Goal: Complete application form

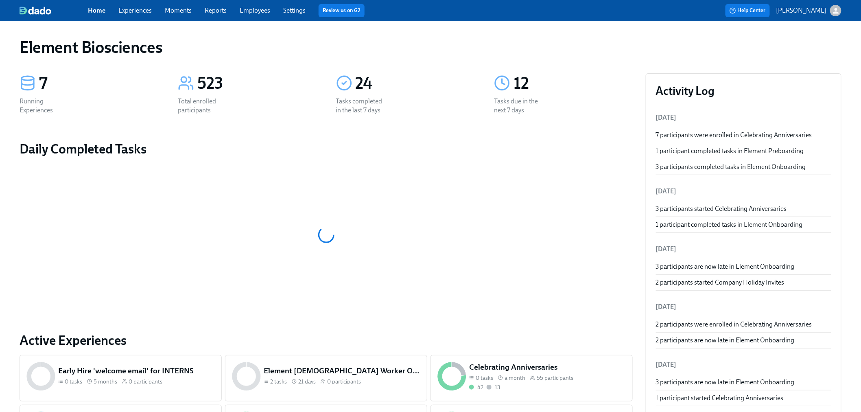
drag, startPoint x: 137, startPoint y: 7, endPoint x: 141, endPoint y: 13, distance: 7.6
click at [137, 7] on link "Experiences" at bounding box center [134, 11] width 33 height 8
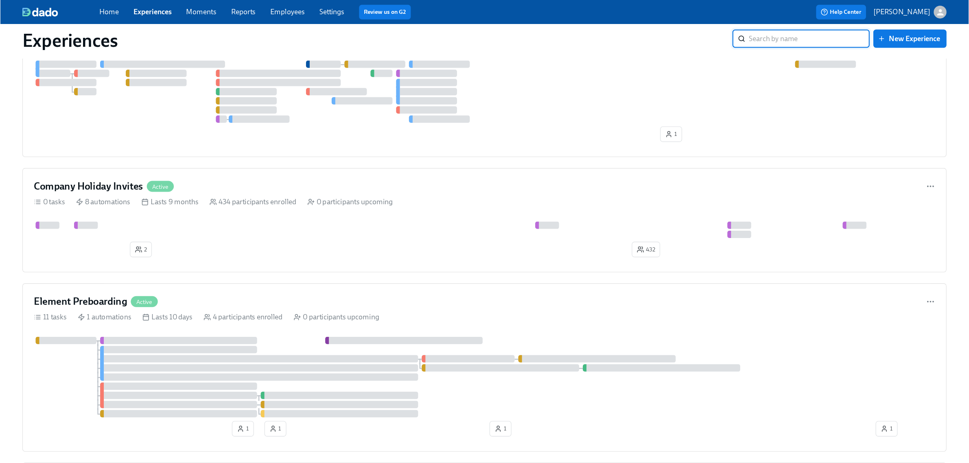
scroll to position [316, 0]
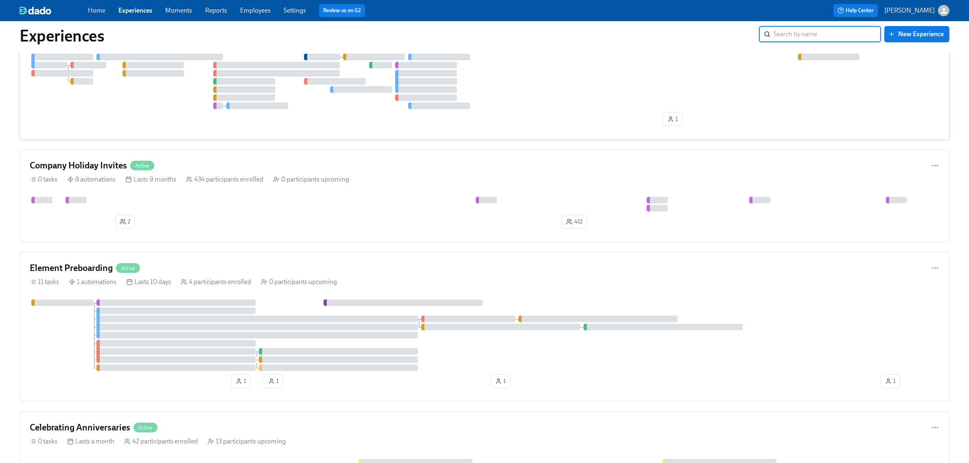
drag, startPoint x: 826, startPoint y: 1, endPoint x: 597, endPoint y: 59, distance: 236.3
click at [640, 12] on div "Help Center [PERSON_NAME]" at bounding box center [734, 10] width 431 height 13
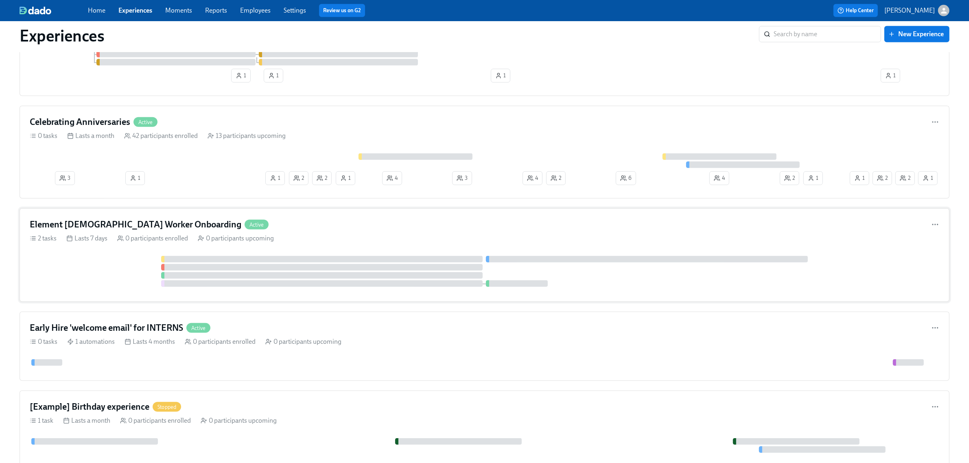
scroll to position [619, 0]
click at [133, 255] on div "Element [DEMOGRAPHIC_DATA] Worker Onboarding Active 2 tasks Lasts 7 days 0 part…" at bounding box center [484, 258] width 929 height 94
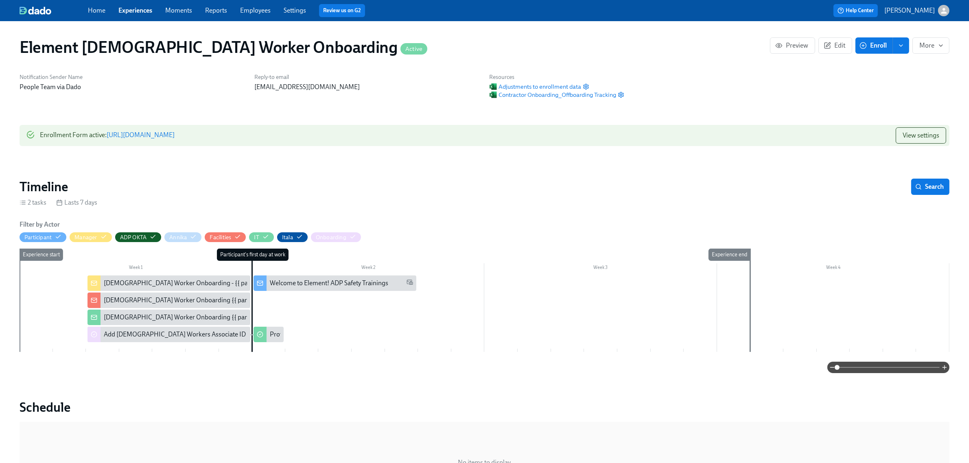
click at [175, 135] on link "[URL][DOMAIN_NAME]" at bounding box center [141, 135] width 68 height 8
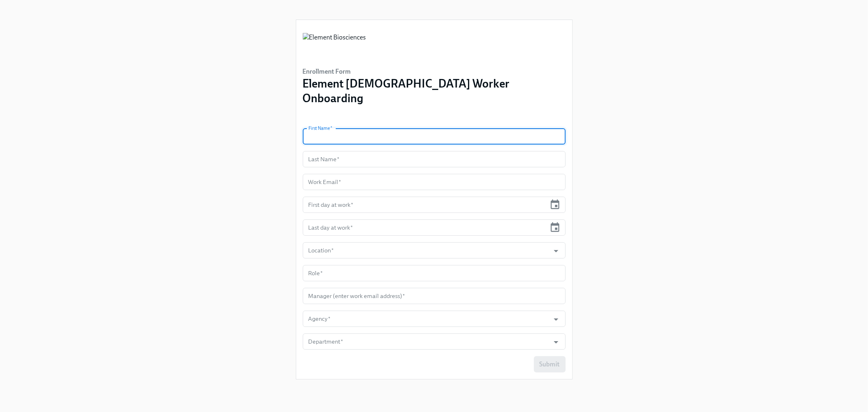
click at [458, 128] on input "text" at bounding box center [434, 136] width 263 height 16
type input "[PERSON_NAME]"
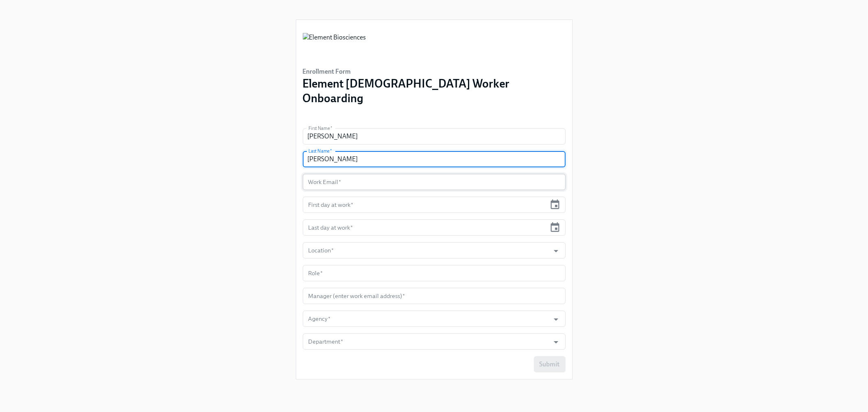
type input "[PERSON_NAME]"
click at [433, 174] on input "text" at bounding box center [434, 182] width 263 height 16
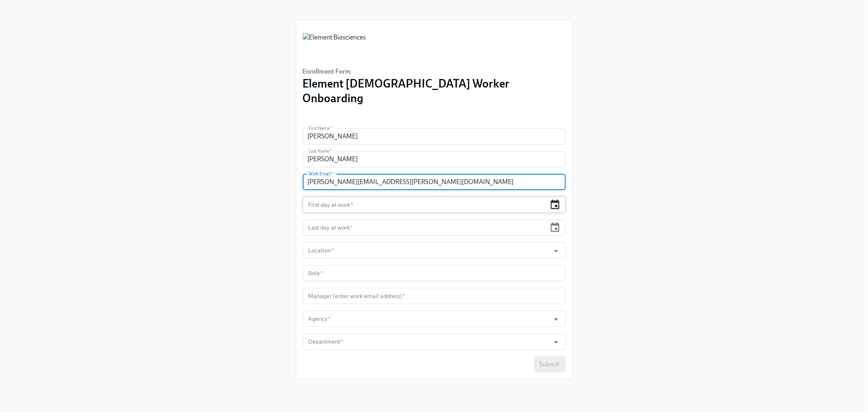
type input "ruben.gomez@elembio.com"
click at [556, 199] on icon "button" at bounding box center [554, 204] width 11 height 11
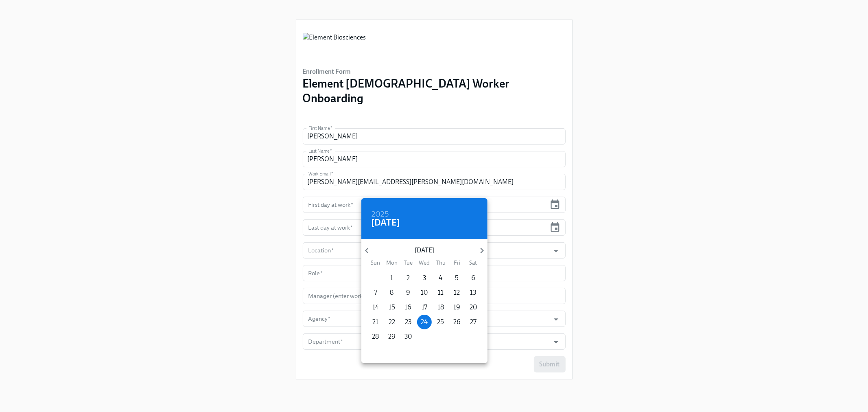
click at [390, 334] on p "29" at bounding box center [391, 336] width 7 height 9
type input "09/29/2025"
click at [331, 202] on div at bounding box center [434, 206] width 868 height 412
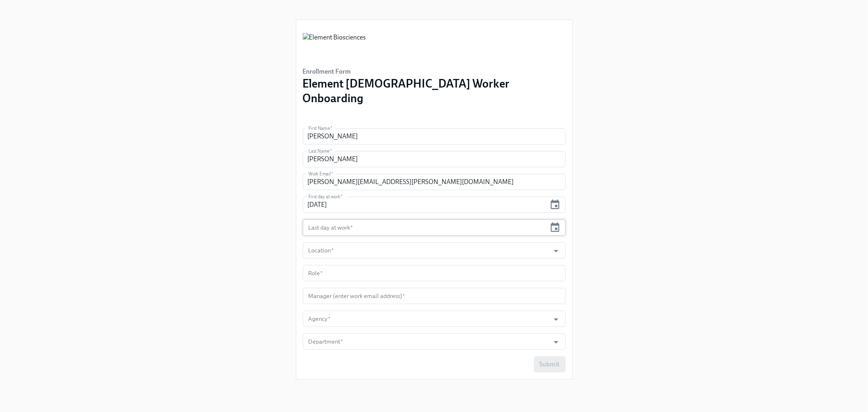
click at [333, 219] on input "text" at bounding box center [425, 227] width 244 height 16
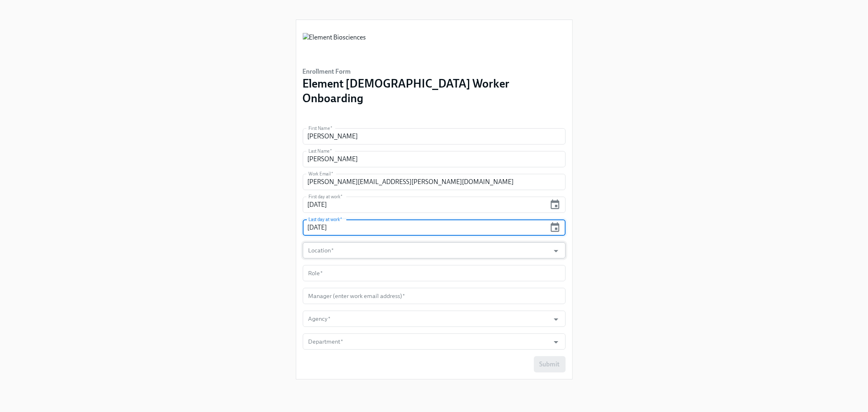
type input "09/29/2026"
click at [331, 242] on input "Location   *" at bounding box center [426, 250] width 239 height 16
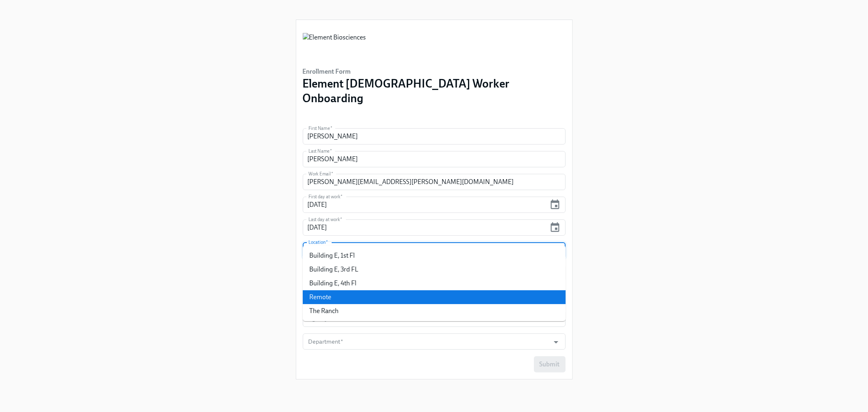
click at [328, 308] on li "The Ranch" at bounding box center [434, 311] width 263 height 14
type input "The Ranch"
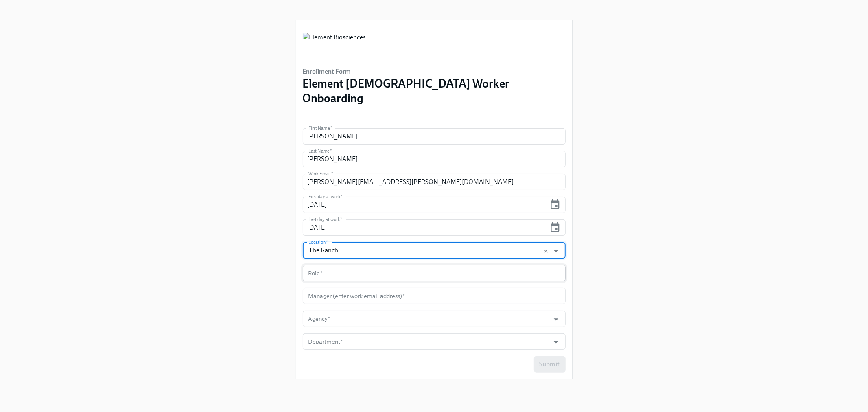
click at [348, 265] on input "text" at bounding box center [434, 273] width 263 height 16
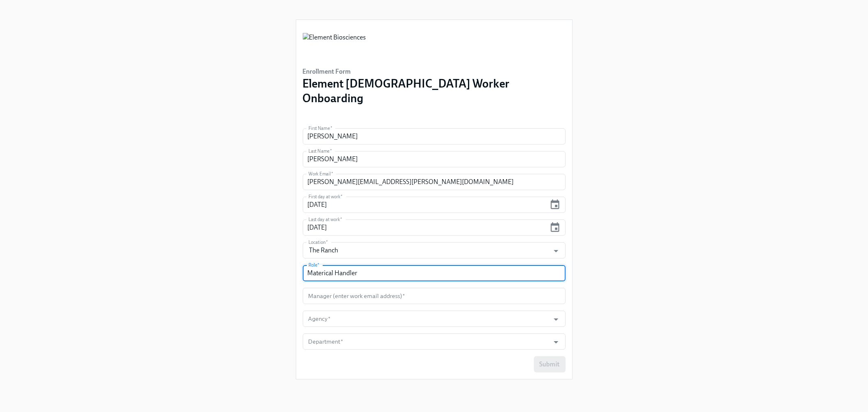
click at [328, 265] on input "Materical Handler" at bounding box center [434, 273] width 263 height 16
click at [374, 265] on input "Material Handler" at bounding box center [434, 273] width 263 height 16
type input "Material Handler I"
click at [371, 288] on input "text" at bounding box center [434, 296] width 263 height 16
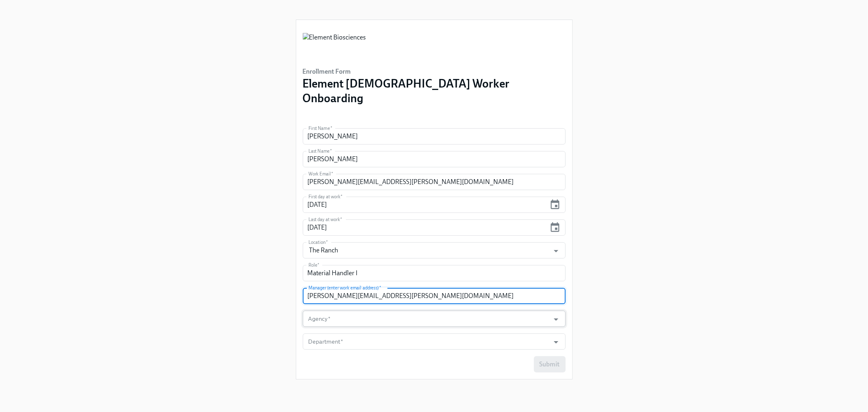
type input "vince.tran@elembio.com"
click at [360, 310] on input "Agency   *" at bounding box center [426, 318] width 239 height 16
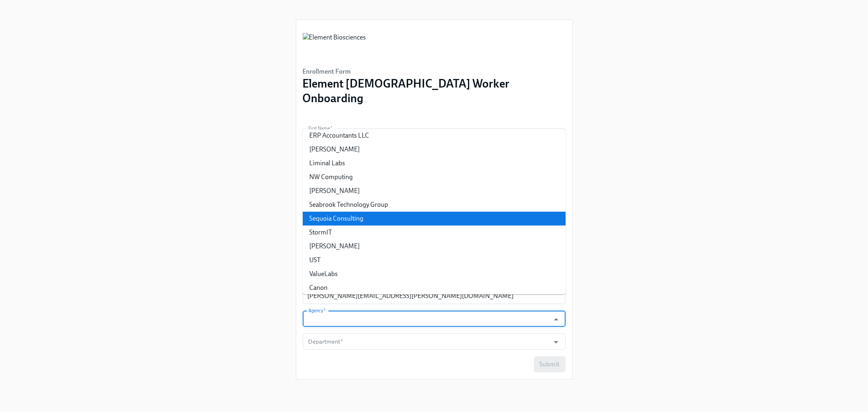
scroll to position [104, 0]
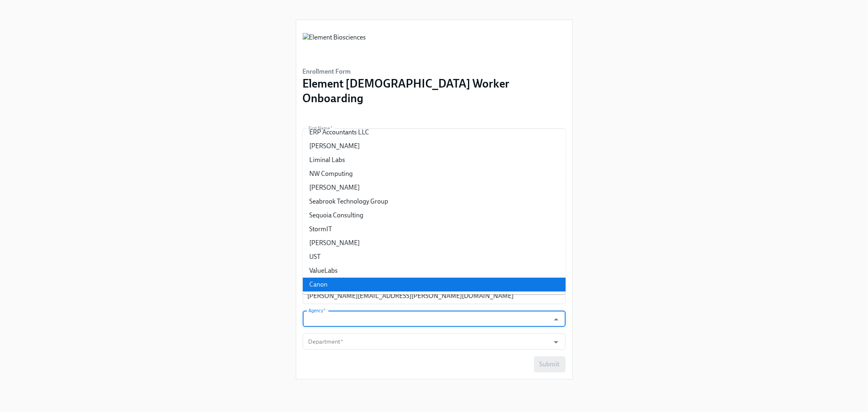
click at [335, 281] on li "Canon" at bounding box center [434, 284] width 263 height 14
type input "Canon"
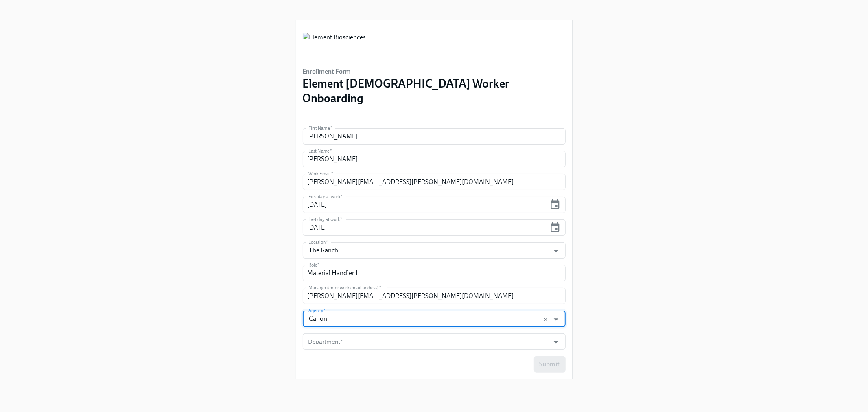
click at [620, 283] on div "Enrollment Form Element Contingent Worker Onboarding First Name   * Ruben First…" at bounding box center [434, 196] width 829 height 392
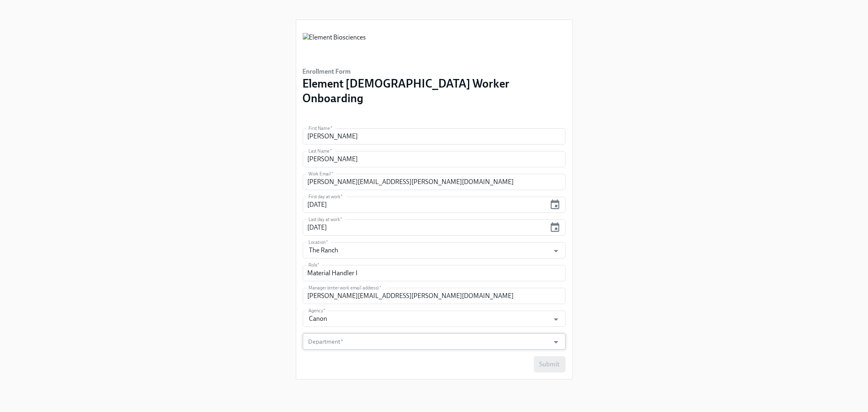
click at [362, 333] on input "Department   *" at bounding box center [426, 341] width 239 height 16
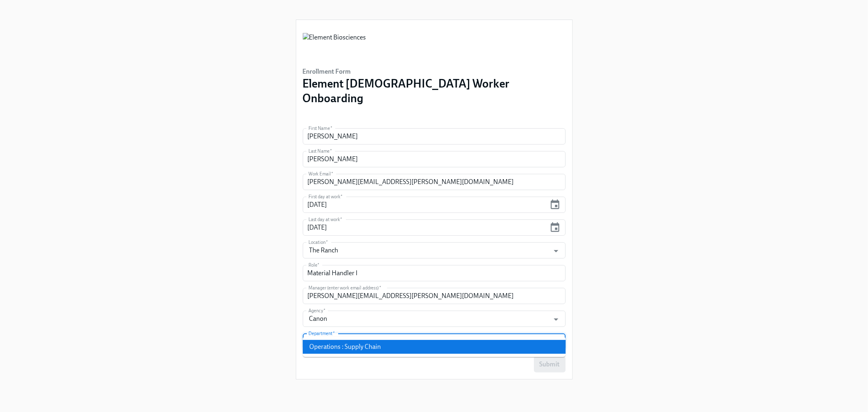
click at [348, 346] on li "Operations : Supply Chain" at bounding box center [434, 347] width 263 height 14
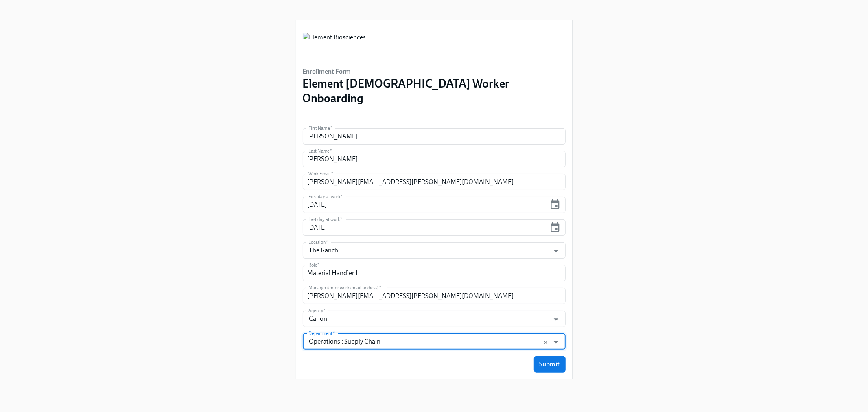
type input "Operations : Supply Chain"
click at [348, 356] on div "Submit" at bounding box center [434, 364] width 263 height 16
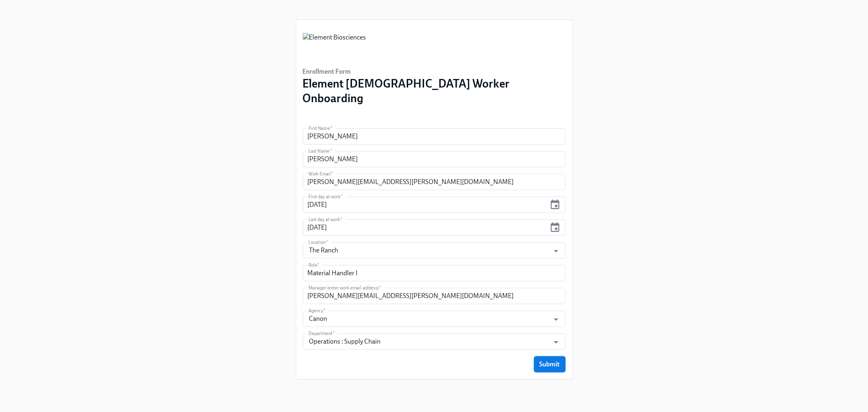
click at [546, 360] on span "Submit" at bounding box center [549, 364] width 20 height 8
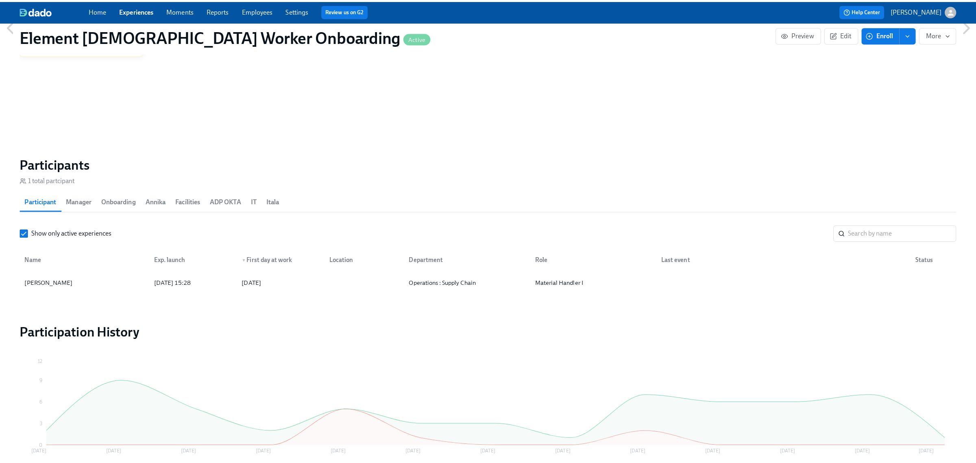
scroll to position [508, 0]
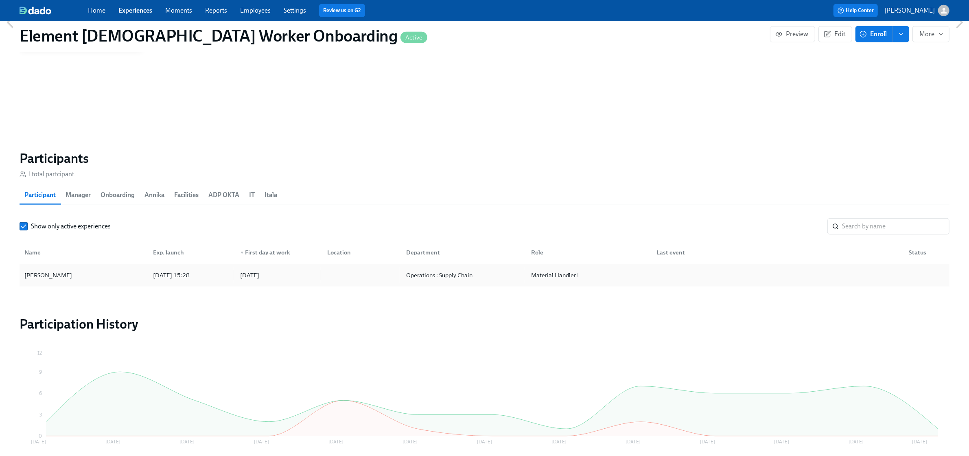
click at [116, 275] on div "[PERSON_NAME]" at bounding box center [83, 275] width 125 height 16
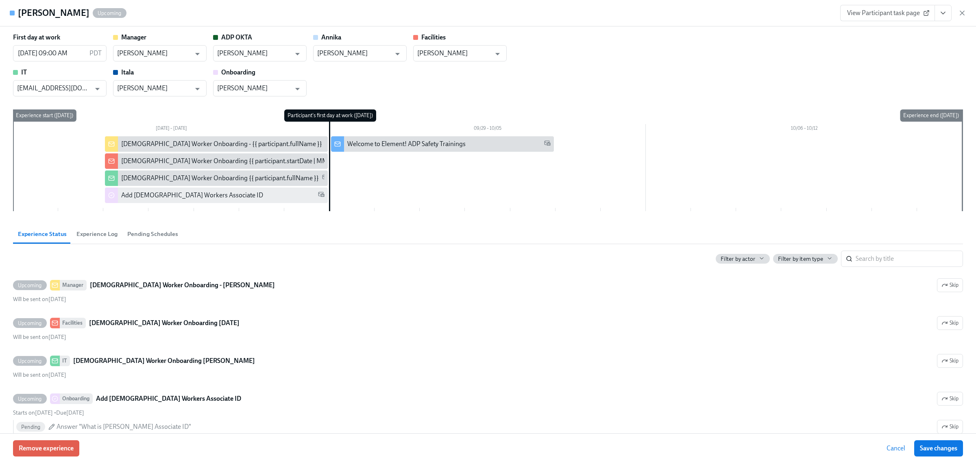
click at [940, 11] on icon "View task page" at bounding box center [943, 13] width 8 height 8
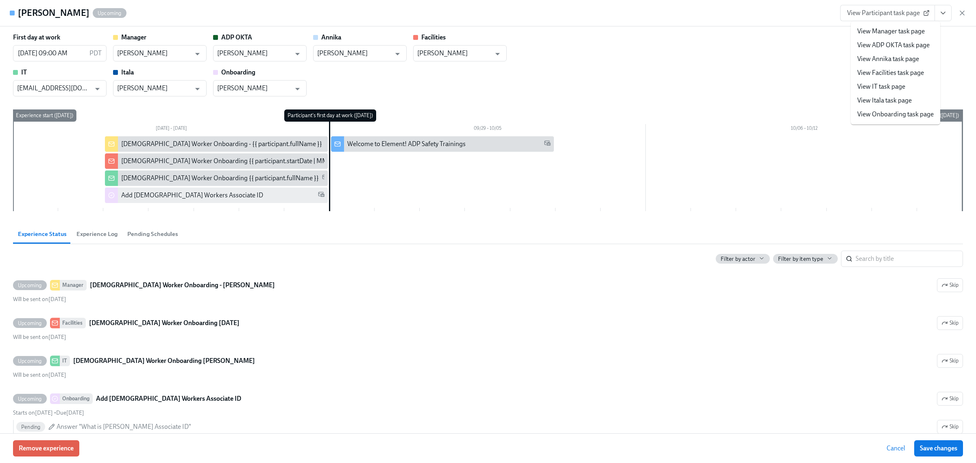
click at [876, 112] on link "View Onboarding task page" at bounding box center [895, 114] width 76 height 9
